Goal: Task Accomplishment & Management: Use online tool/utility

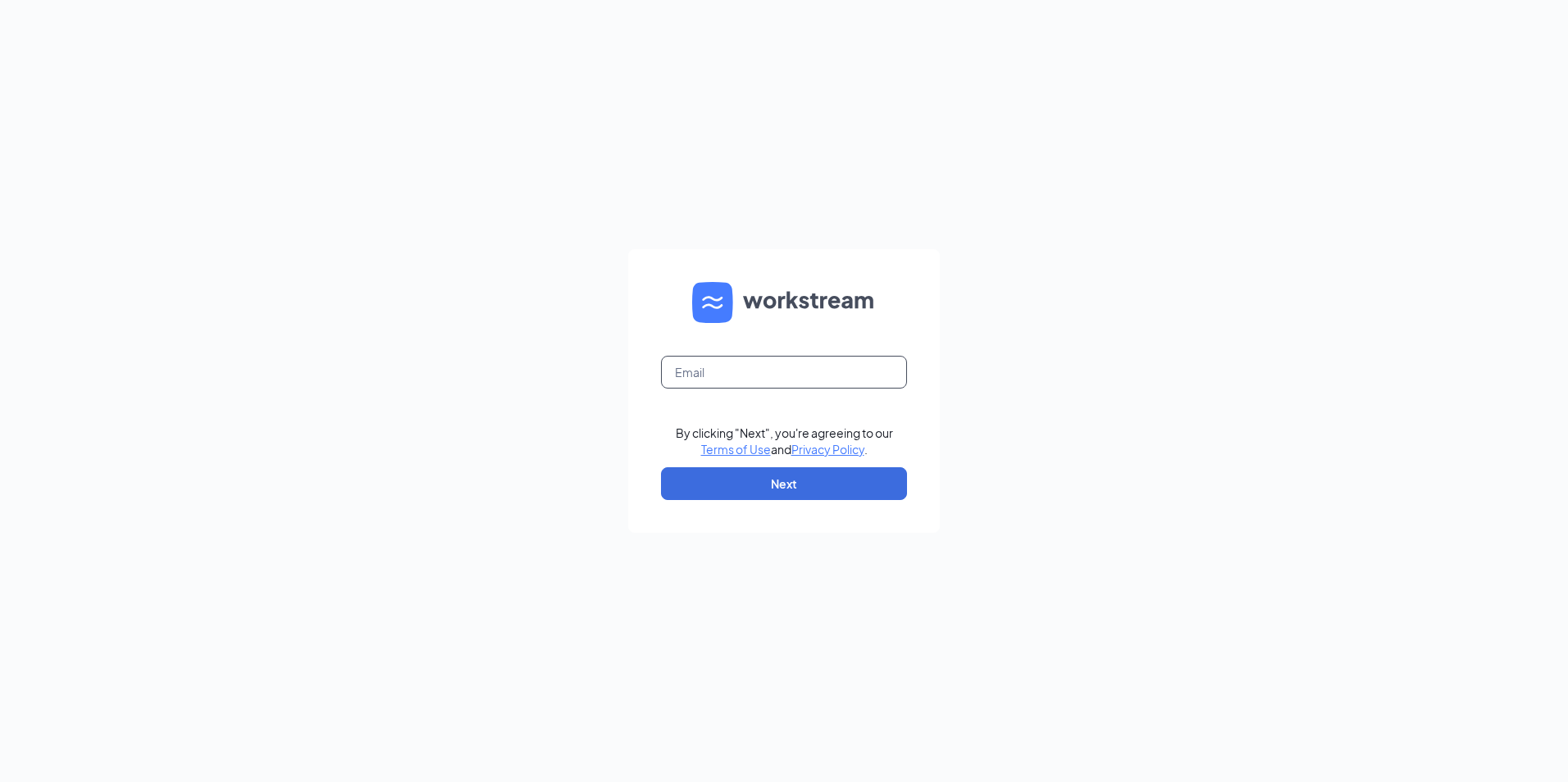
click at [719, 362] on input "text" at bounding box center [784, 371] width 246 height 33
type input "[EMAIL_ADDRESS][DOMAIN_NAME]"
click at [722, 489] on button "Next" at bounding box center [784, 483] width 246 height 33
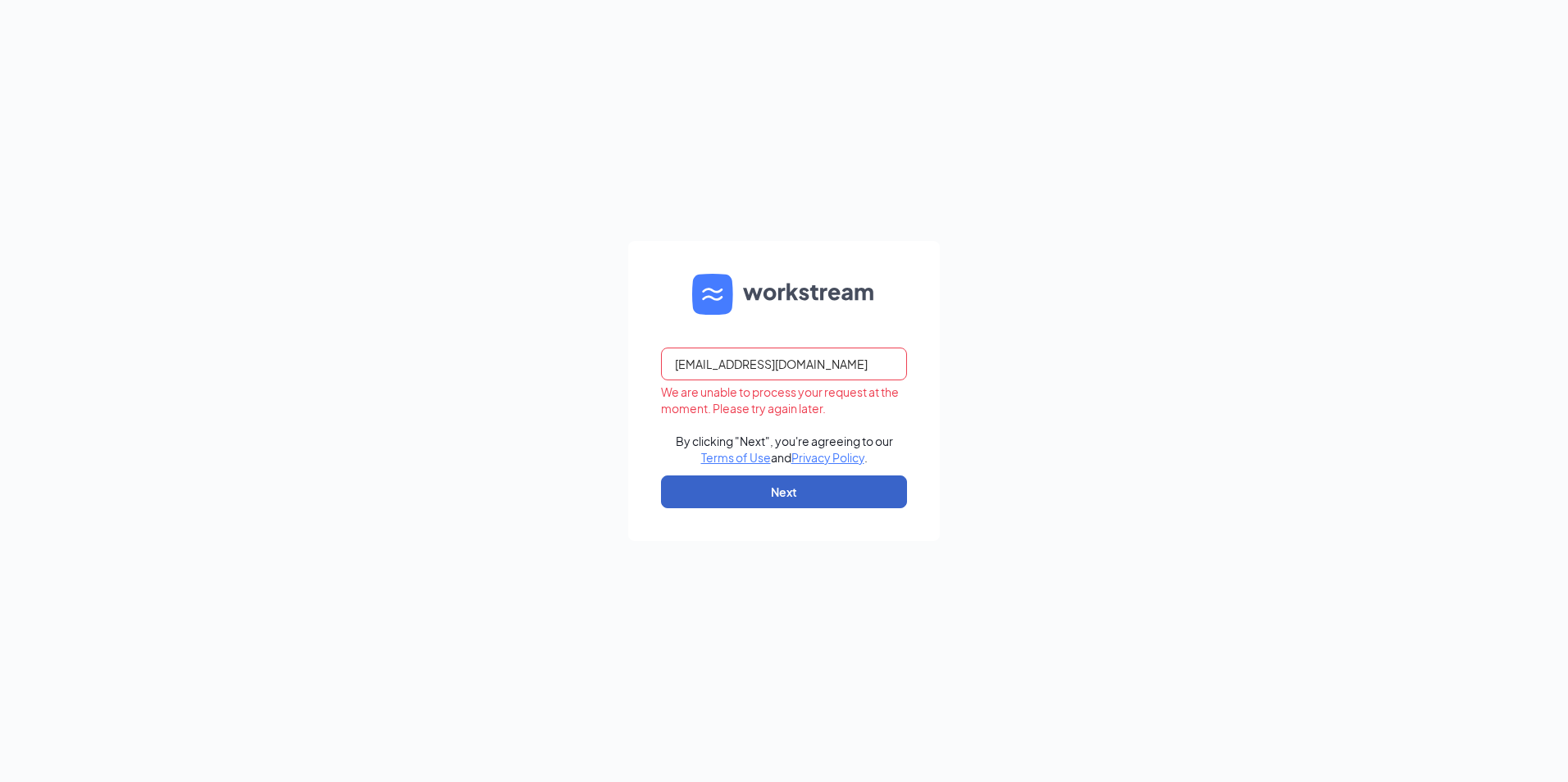
click at [707, 485] on button "Next" at bounding box center [784, 491] width 246 height 33
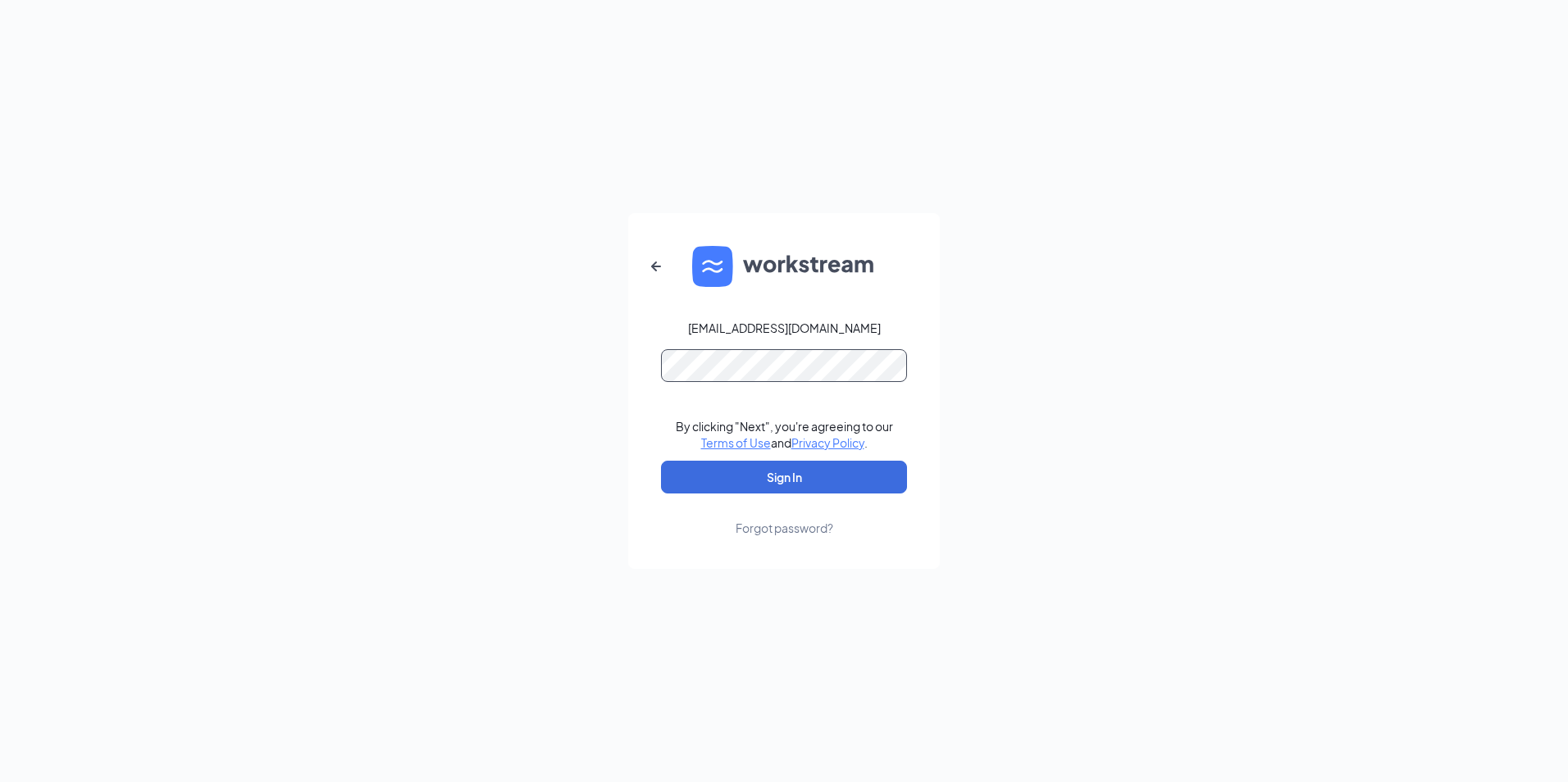
click at [661, 461] on button "Sign In" at bounding box center [784, 476] width 246 height 33
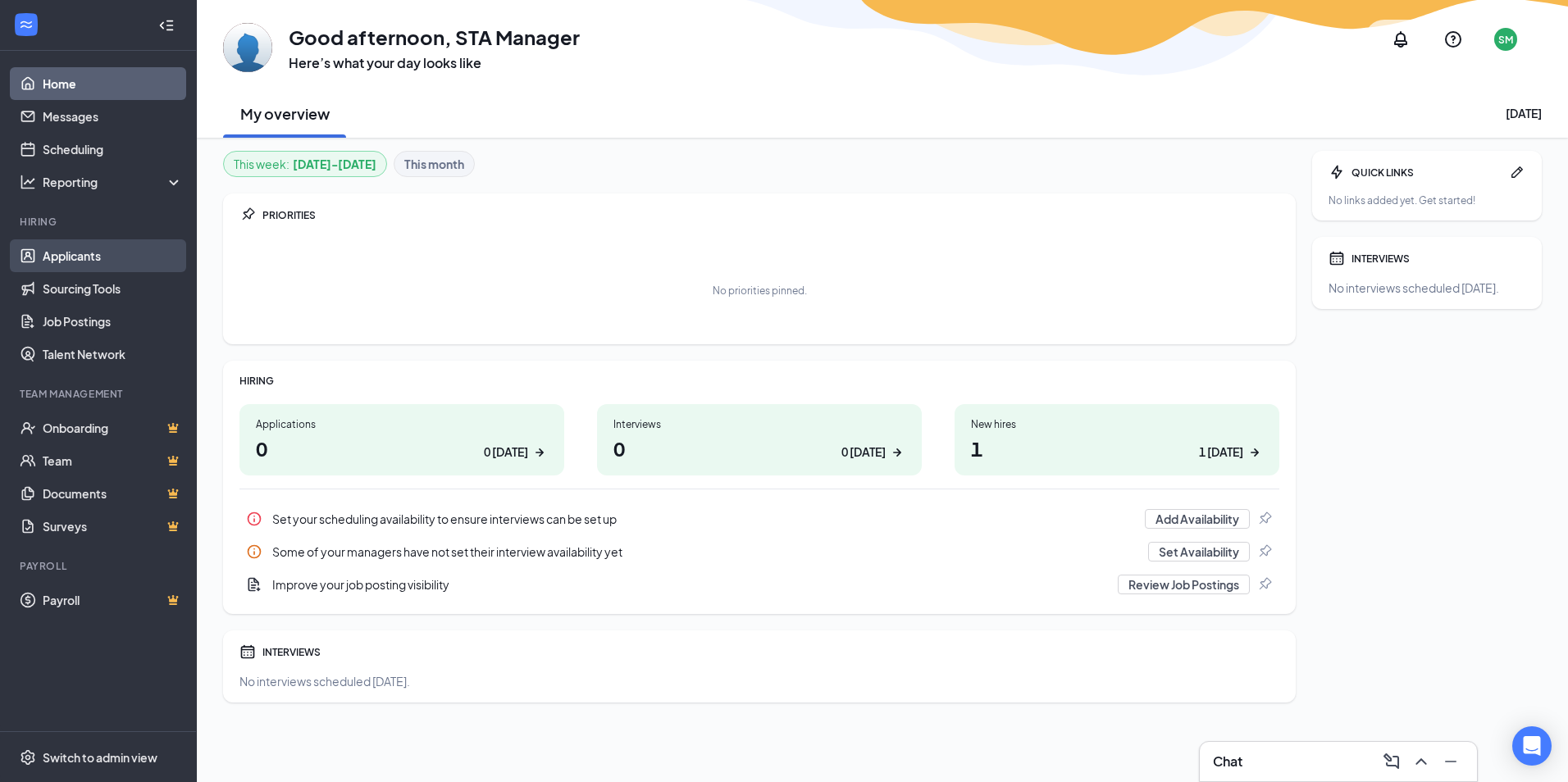
click at [87, 260] on link "Applicants" at bounding box center [112, 255] width 140 height 33
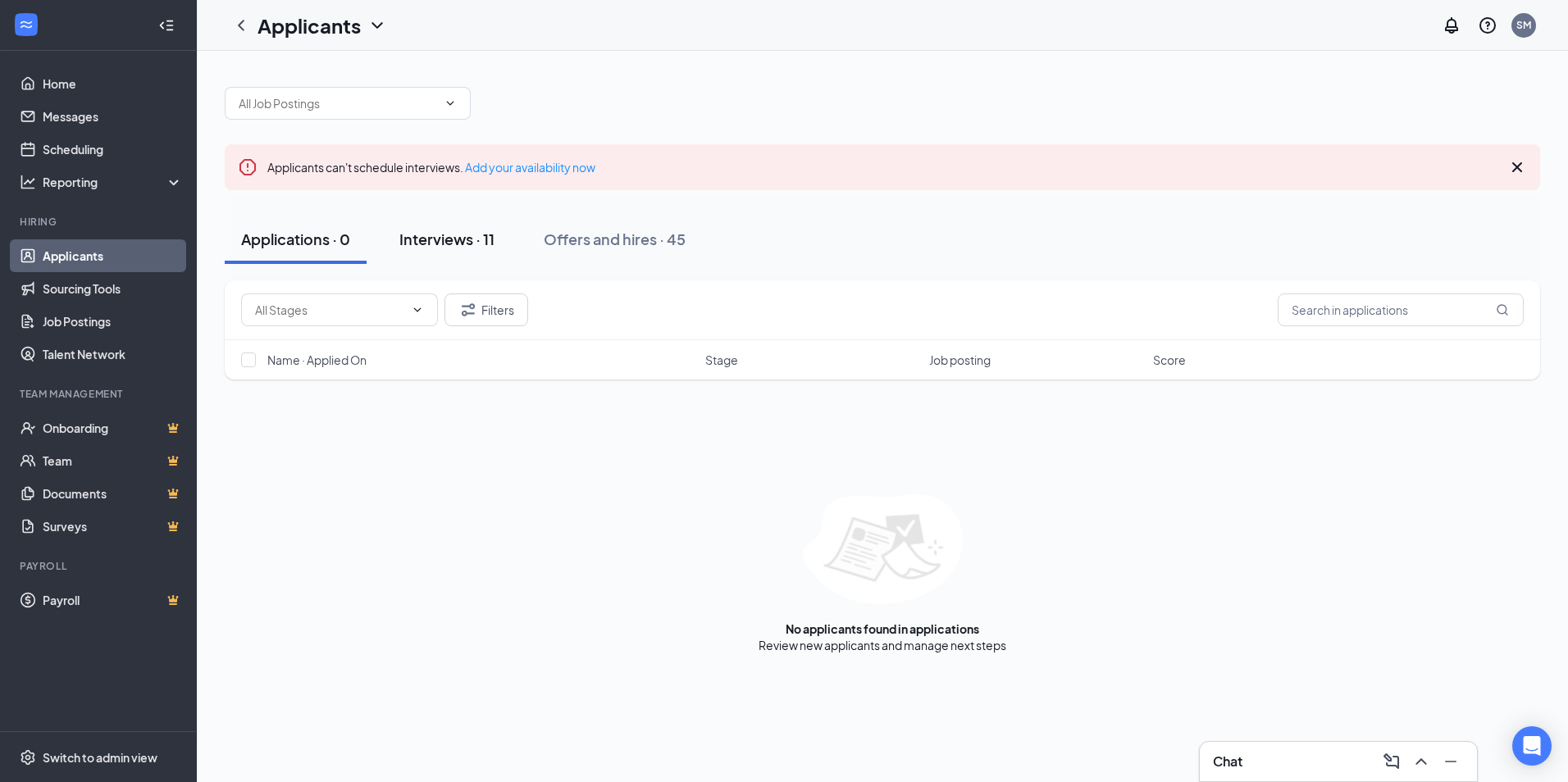
click at [447, 241] on div "Interviews · 11" at bounding box center [447, 239] width 95 height 20
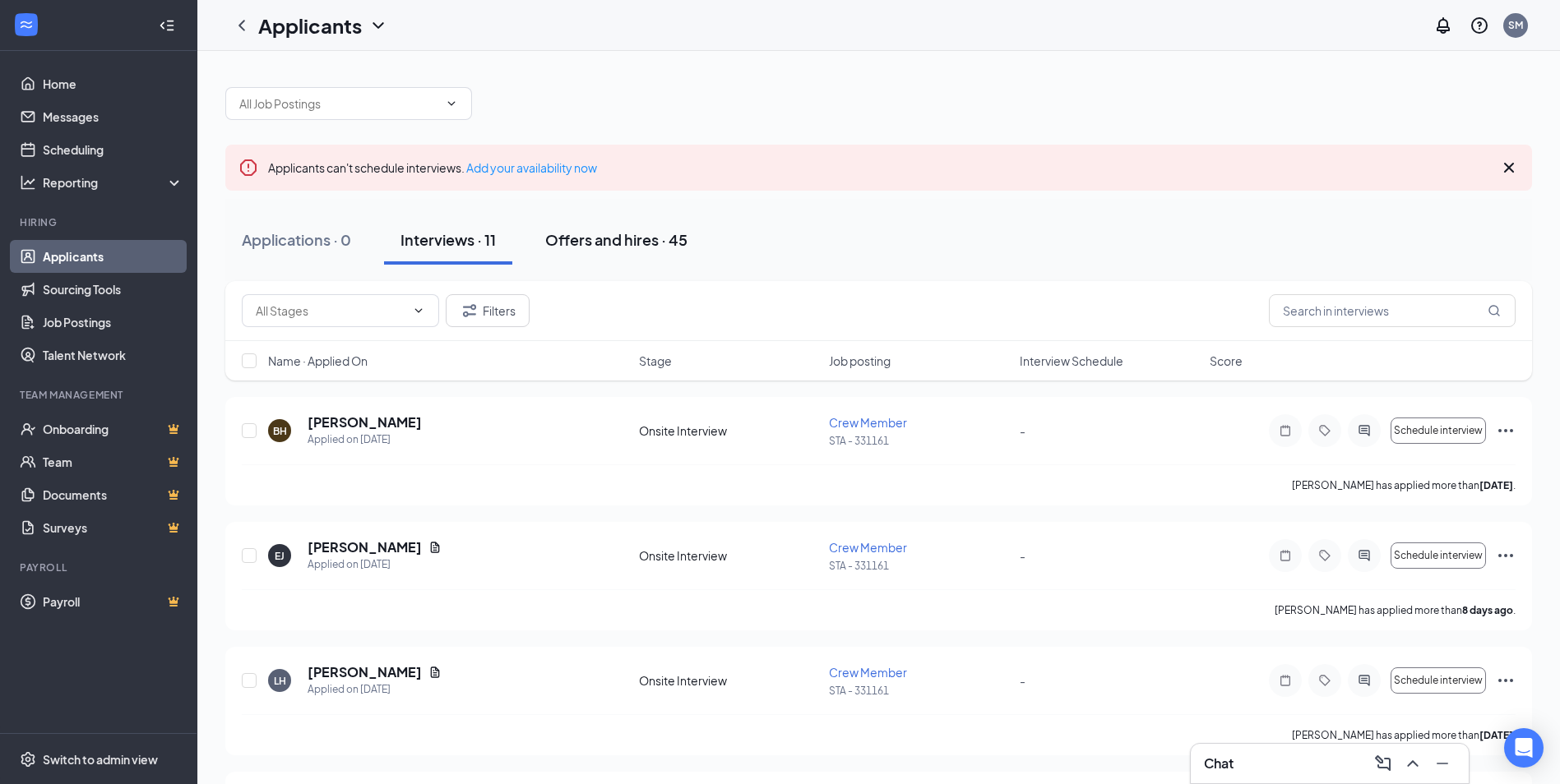
click at [622, 242] on div "Offers and hires · 45" at bounding box center [616, 239] width 142 height 20
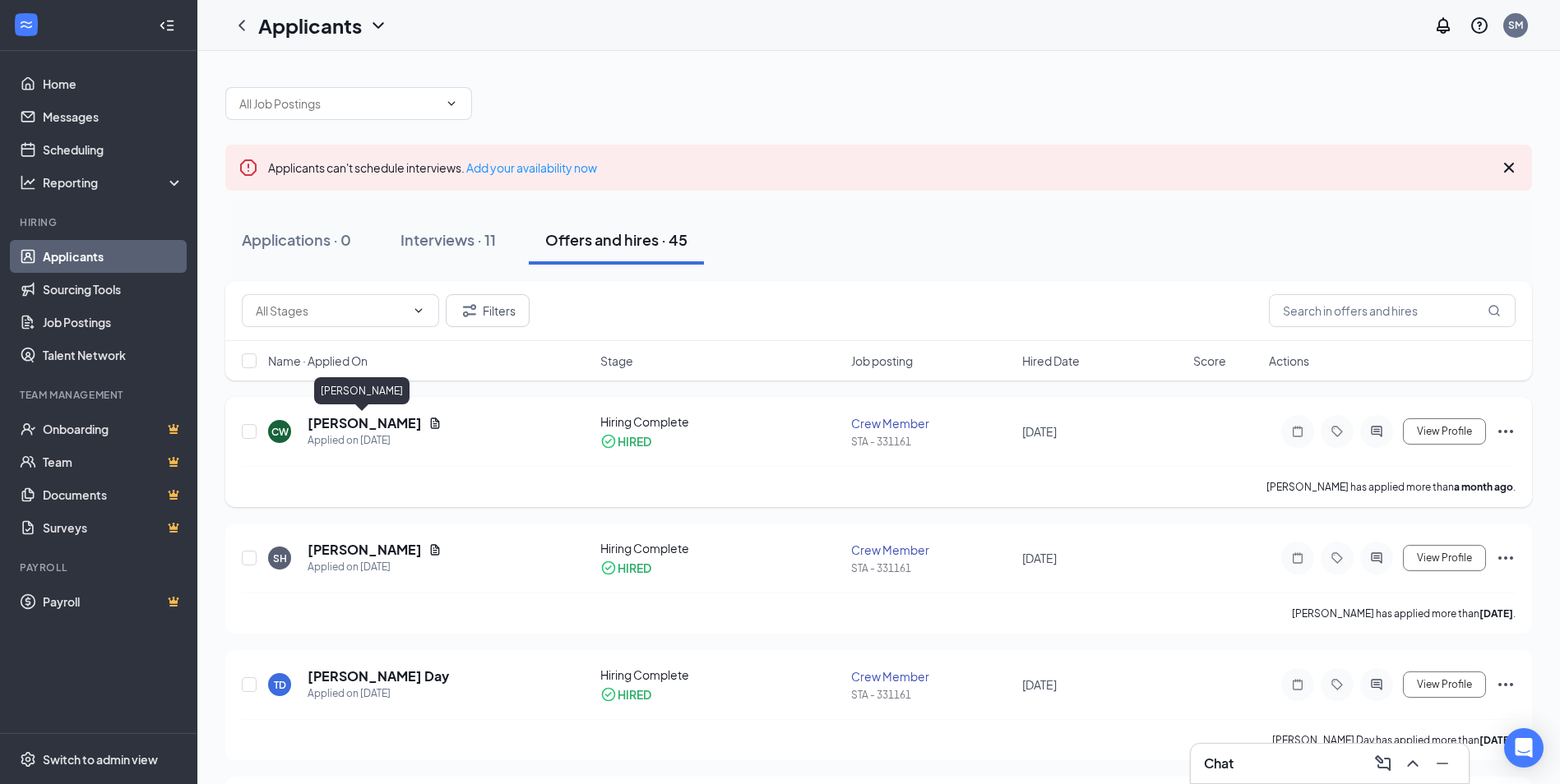
click at [359, 421] on h5 "CHERI WILLEMS" at bounding box center [364, 423] width 115 height 18
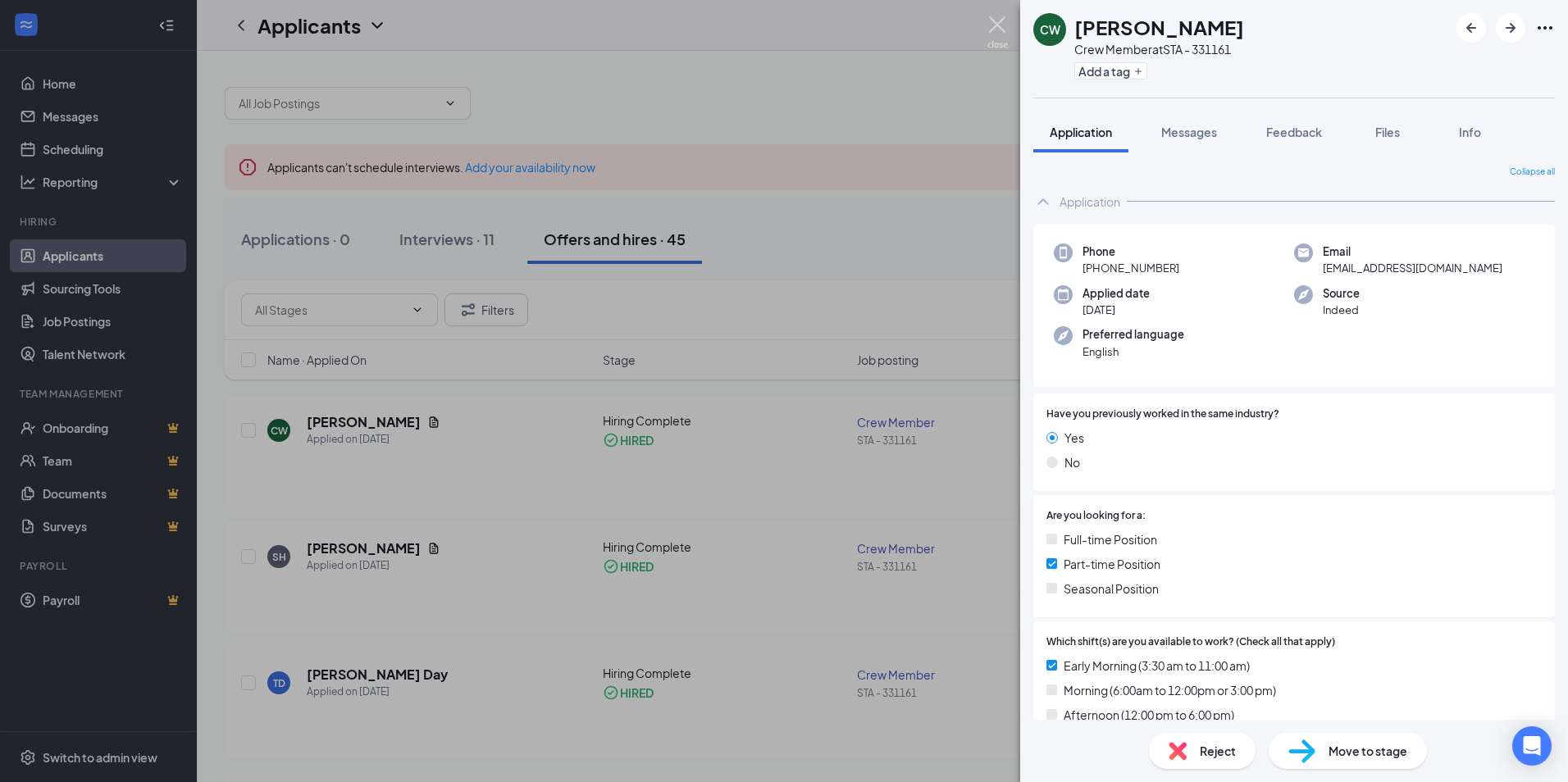
click at [1000, 33] on img at bounding box center [998, 33] width 20 height 32
